Goal: Task Accomplishment & Management: Manage account settings

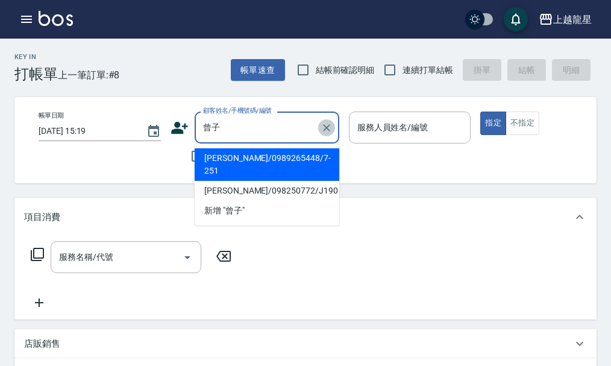
click at [331, 129] on icon "Clear" at bounding box center [327, 128] width 12 height 12
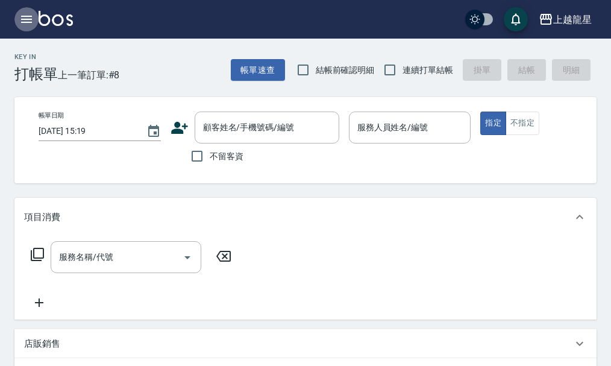
click at [26, 21] on icon "button" at bounding box center [26, 19] width 14 height 14
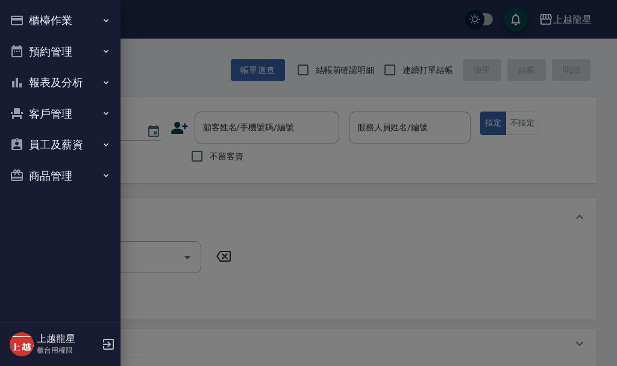
click at [62, 13] on button "櫃檯作業" at bounding box center [60, 20] width 111 height 31
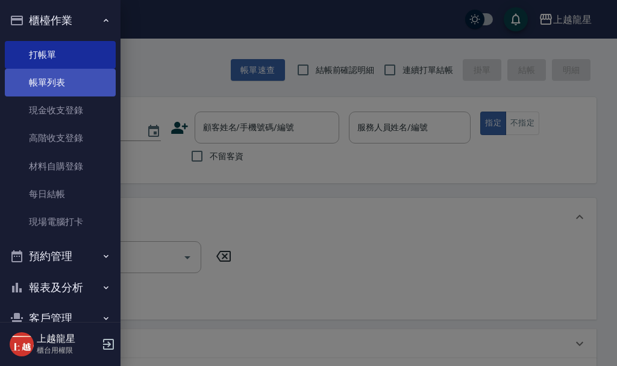
click at [91, 80] on link "帳單列表" at bounding box center [60, 83] width 111 height 28
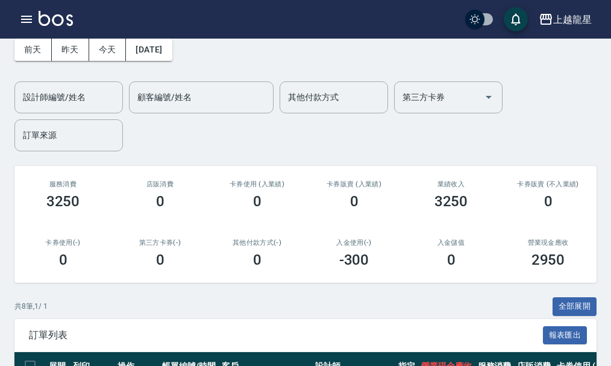
scroll to position [361, 0]
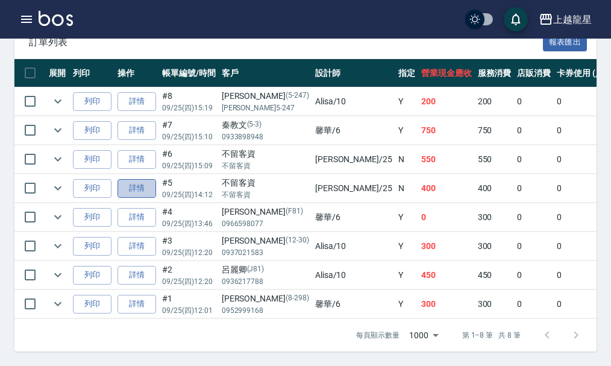
click at [136, 179] on link "詳情" at bounding box center [137, 188] width 39 height 19
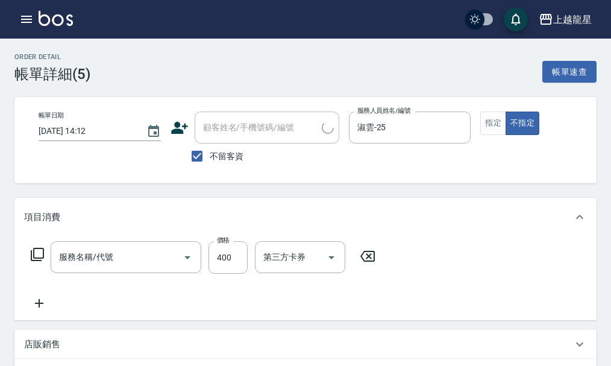
type input "[DATE] 14:12"
checkbox input "true"
type input "淑雲-25"
type input "剪髮(304)"
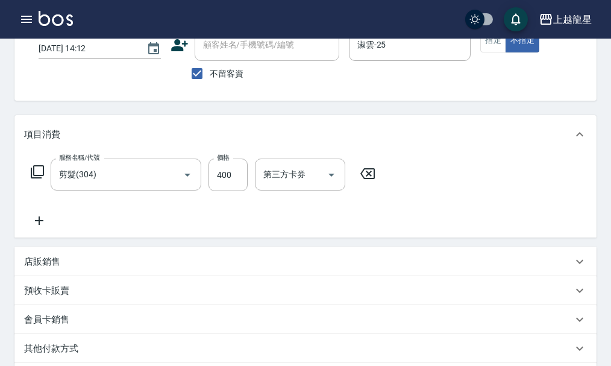
scroll to position [121, 0]
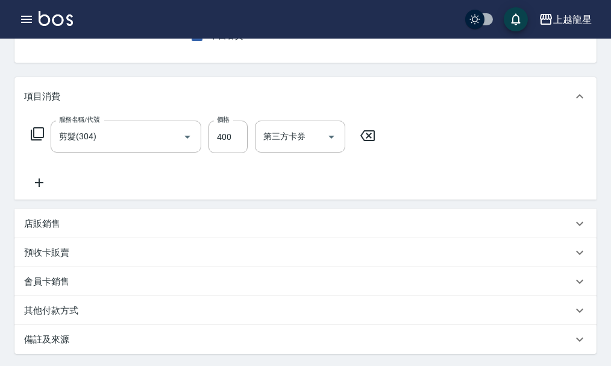
click at [34, 189] on icon at bounding box center [39, 182] width 30 height 14
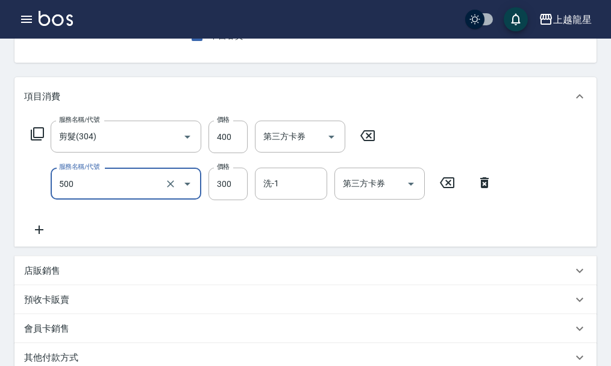
type input "一般洗髮(500)"
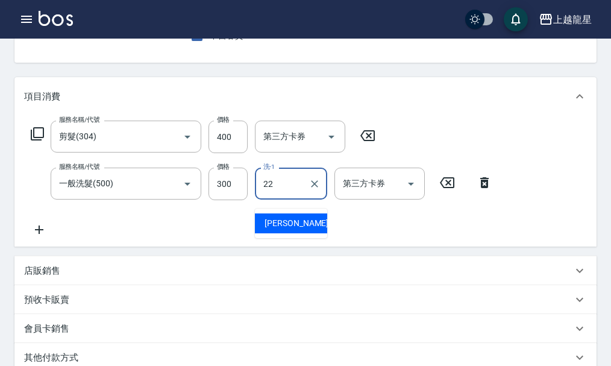
type input "[PERSON_NAME]-22"
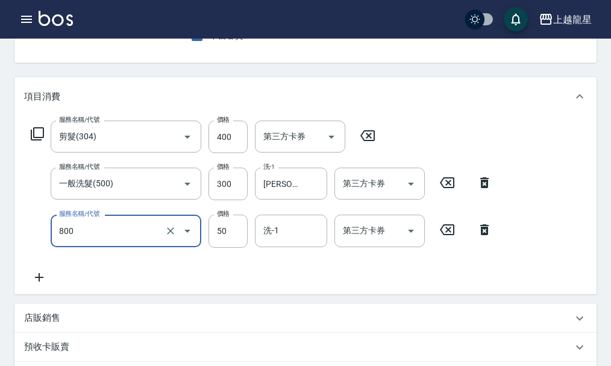
type input "快速修護(800)"
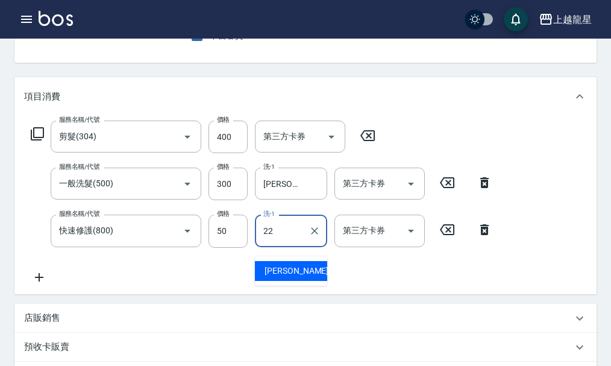
type input "[PERSON_NAME]-22"
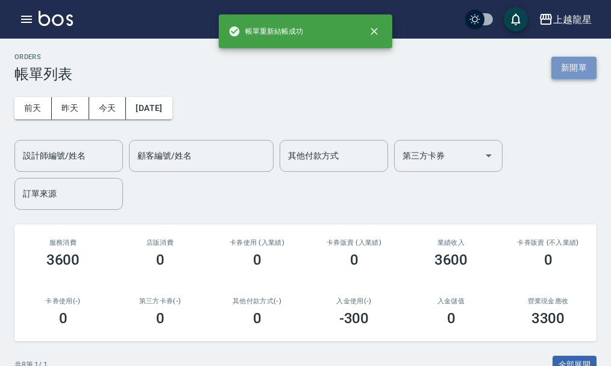
click at [582, 61] on button "新開單" at bounding box center [574, 68] width 45 height 22
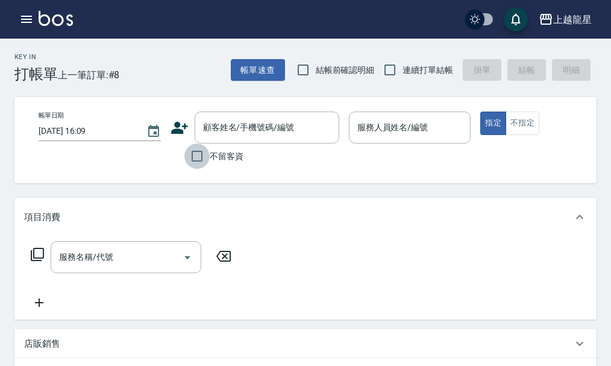
click at [197, 157] on input "不留客資" at bounding box center [197, 156] width 25 height 25
checkbox input "true"
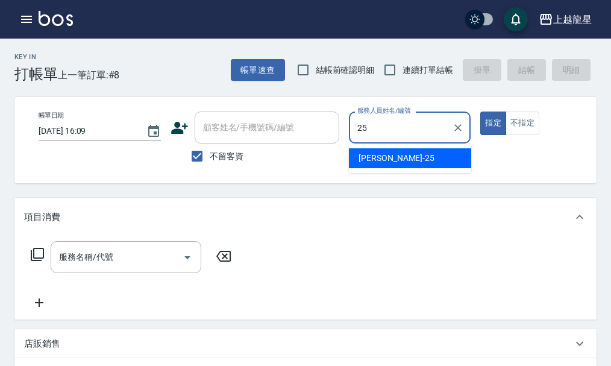
click at [402, 159] on div "淑雲 -25" at bounding box center [410, 158] width 122 height 20
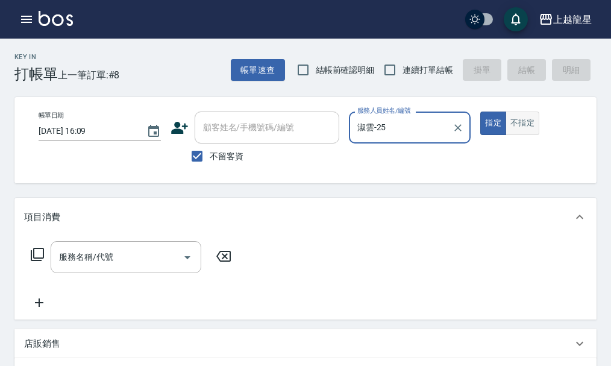
type input "淑雲-25"
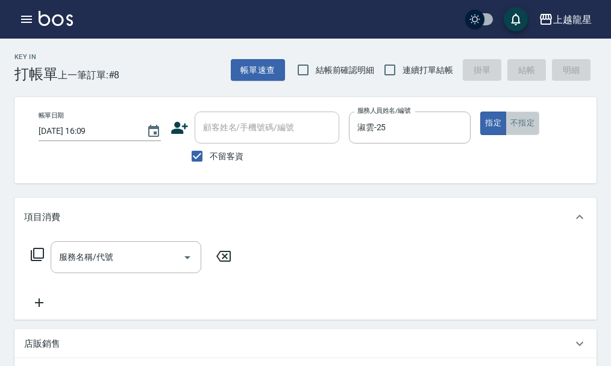
click at [519, 122] on button "不指定" at bounding box center [523, 124] width 34 height 24
click at [115, 268] on input "服務名稱/代號" at bounding box center [117, 257] width 122 height 21
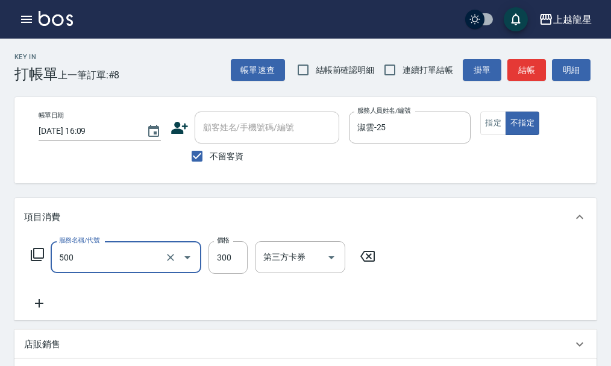
type input "一般洗髮(500)"
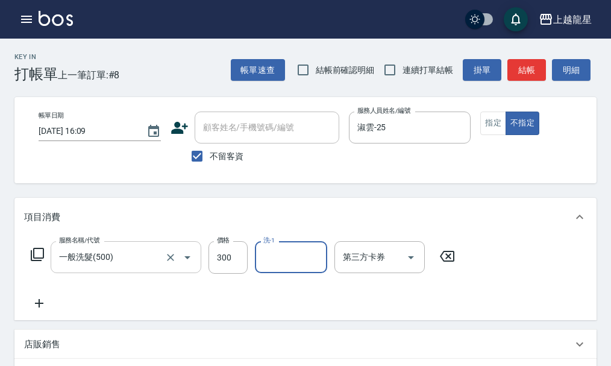
type input "1"
type input "[PERSON_NAME]-22"
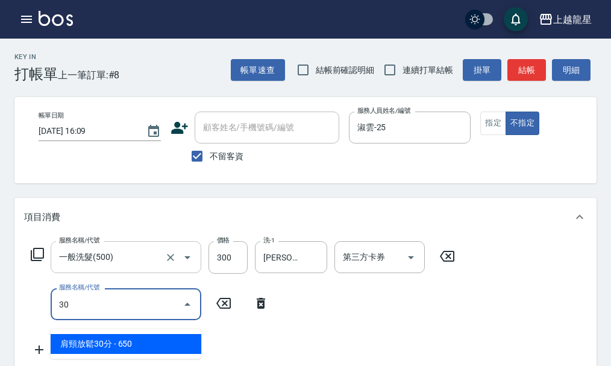
type input "304"
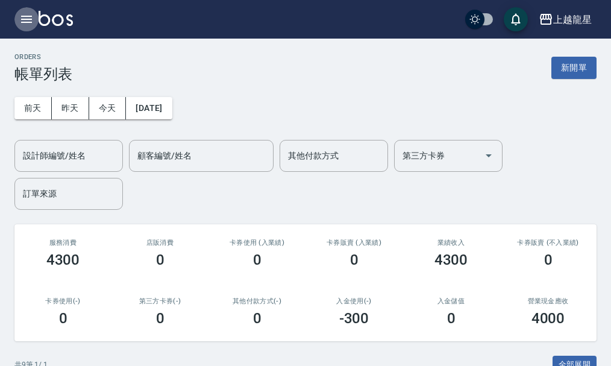
click at [32, 19] on icon "button" at bounding box center [26, 19] width 11 height 7
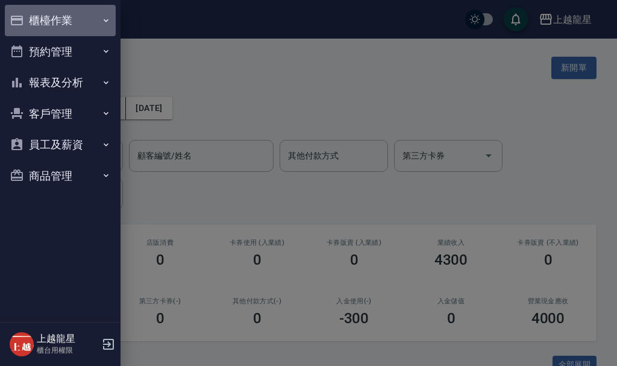
click at [65, 16] on button "櫃檯作業" at bounding box center [60, 20] width 111 height 31
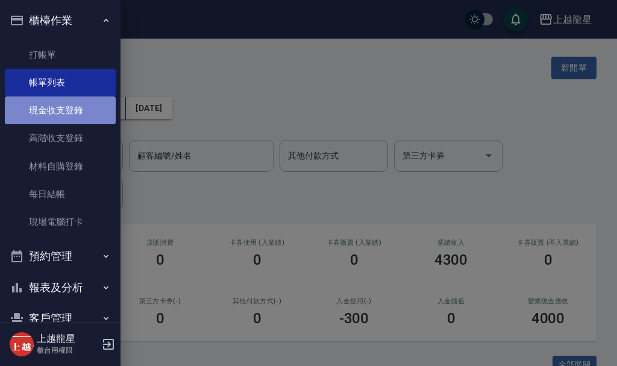
click at [92, 110] on link "現金收支登錄" at bounding box center [60, 110] width 111 height 28
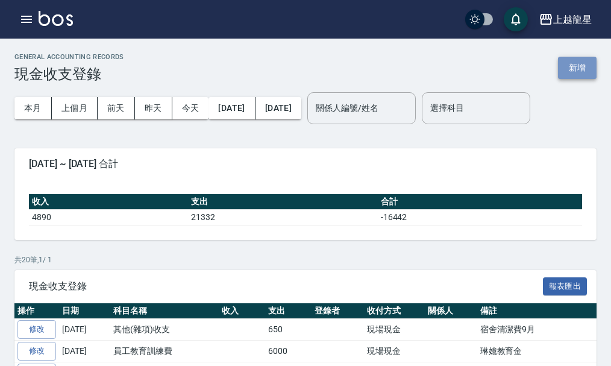
click at [574, 77] on button "新增" at bounding box center [577, 68] width 39 height 22
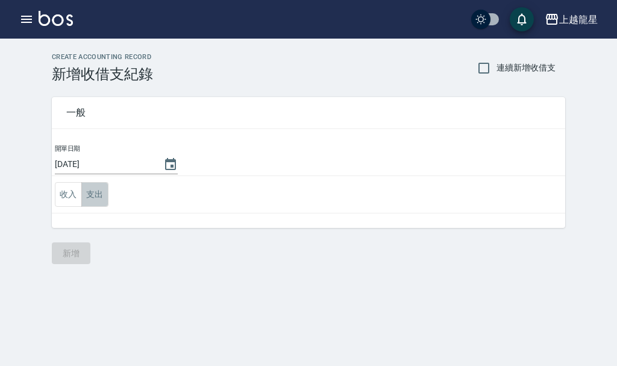
click at [90, 192] on button "支出" at bounding box center [94, 194] width 27 height 25
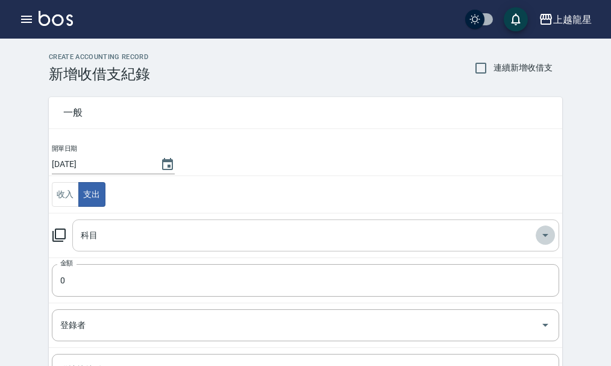
click at [549, 231] on icon "Open" at bounding box center [545, 235] width 14 height 14
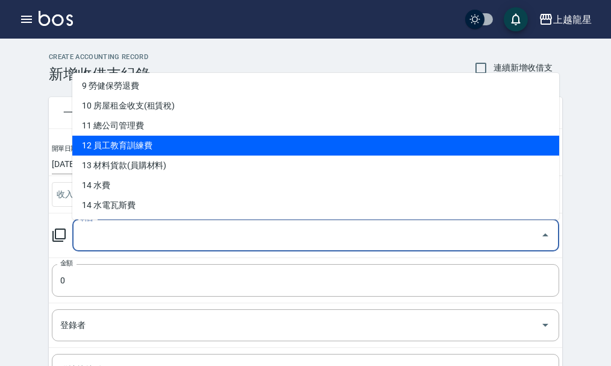
scroll to position [241, 0]
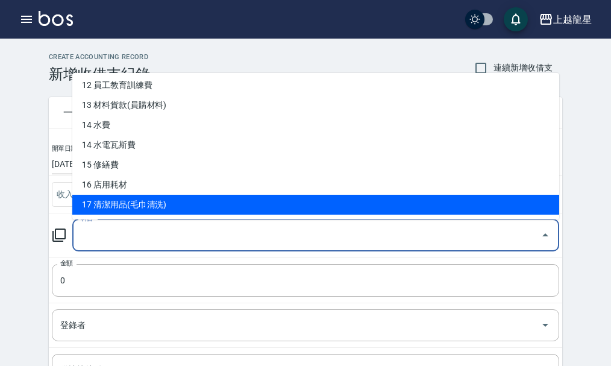
click at [177, 204] on li "17 清潔用品(毛巾清洗)" at bounding box center [315, 205] width 487 height 20
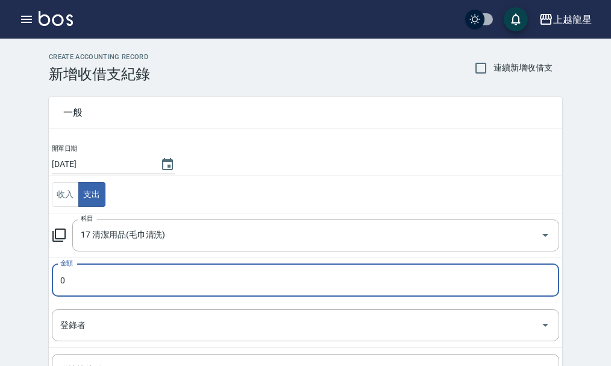
type input "17 清潔用品(毛巾清洗)"
type input "200"
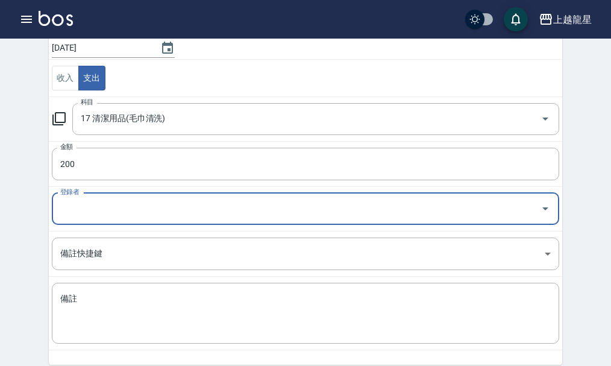
scroll to position [166, 0]
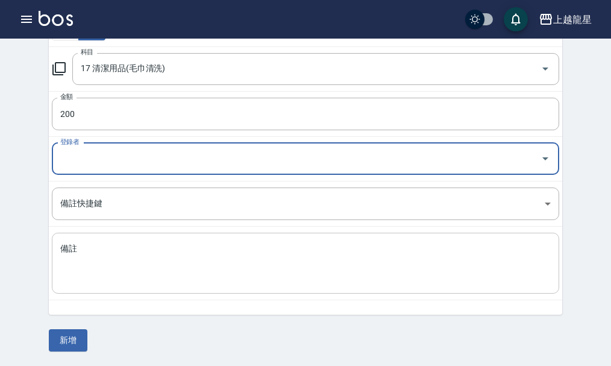
click at [101, 256] on textarea "備註" at bounding box center [305, 263] width 491 height 41
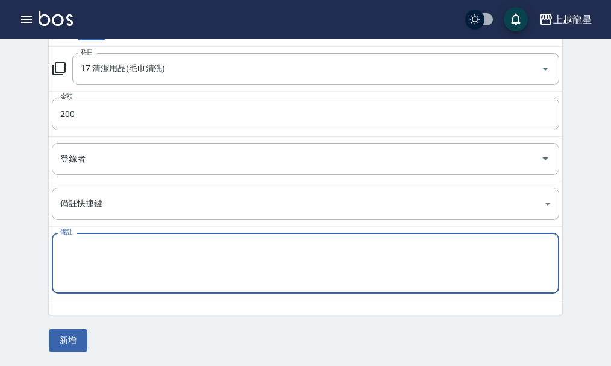
type textarea "2"
type textarea "地墊"
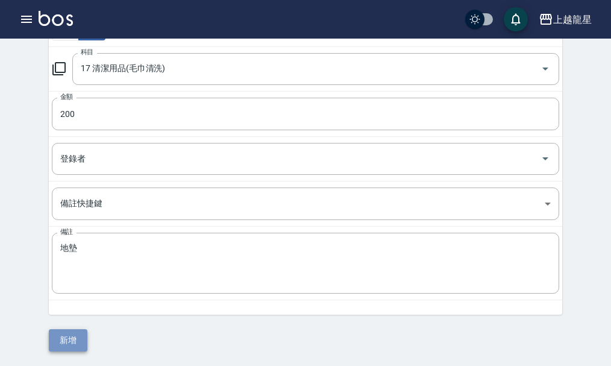
click at [72, 333] on button "新增" at bounding box center [68, 340] width 39 height 22
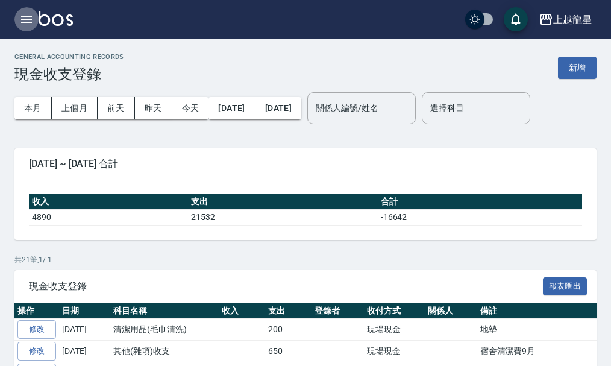
click at [31, 22] on icon "button" at bounding box center [26, 19] width 11 height 7
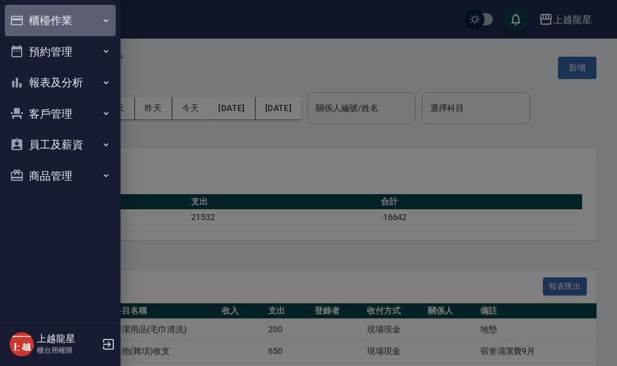
click at [64, 22] on button "櫃檯作業" at bounding box center [60, 20] width 111 height 31
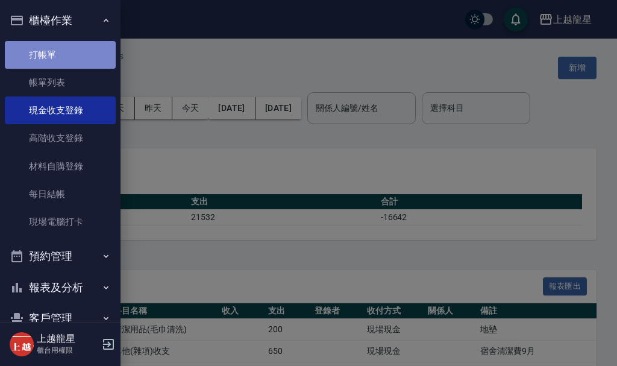
click at [77, 51] on link "打帳單" at bounding box center [60, 55] width 111 height 28
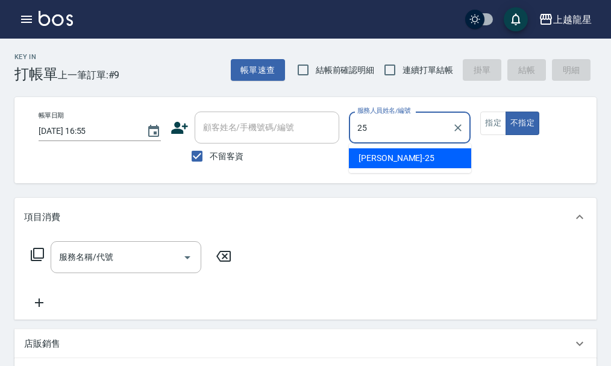
click at [413, 163] on div "淑雲 -25" at bounding box center [410, 158] width 122 height 20
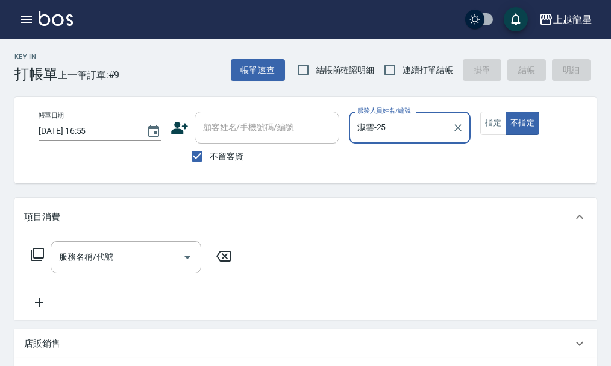
type input "淑雲-25"
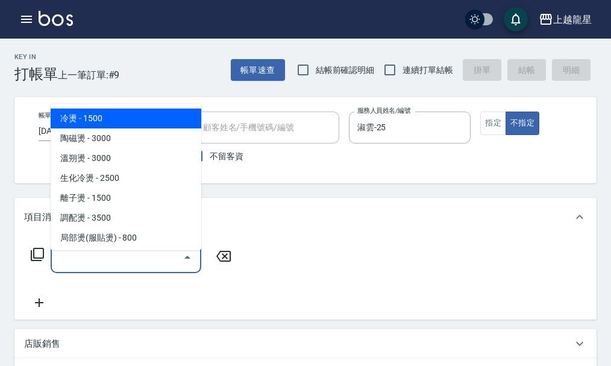
drag, startPoint x: 100, startPoint y: 269, endPoint x: 95, endPoint y: 213, distance: 55.7
click at [100, 258] on div "服務名稱/代號 服務名稱/代號" at bounding box center [126, 257] width 151 height 32
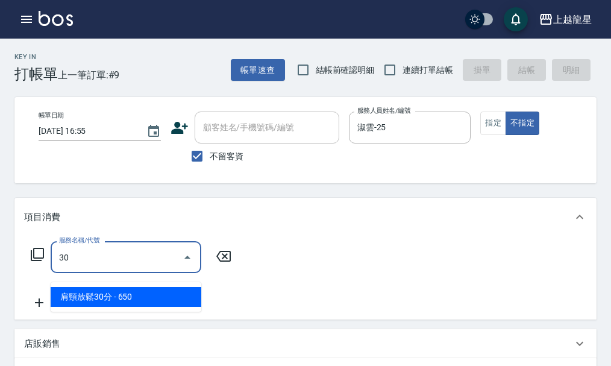
type input "304"
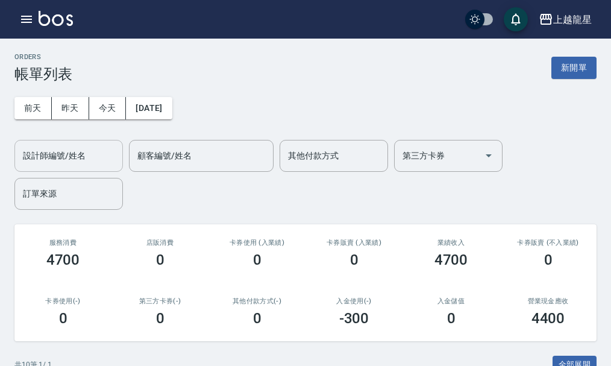
click at [49, 157] on input "設計師編號/姓名" at bounding box center [69, 155] width 98 height 21
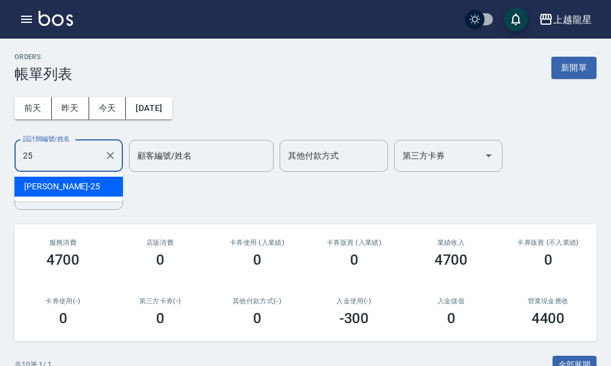
type input "淑雲-25"
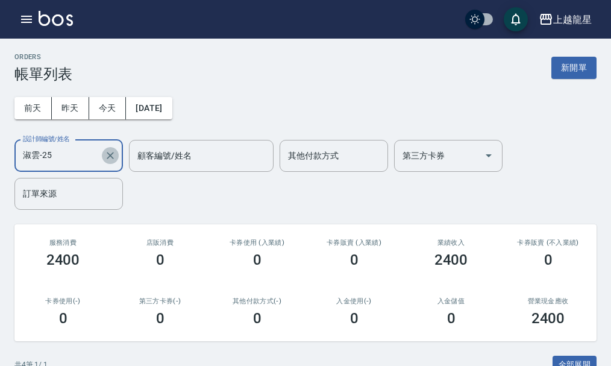
click at [110, 162] on icon "Clear" at bounding box center [110, 156] width 12 height 12
